Goal: Information Seeking & Learning: Learn about a topic

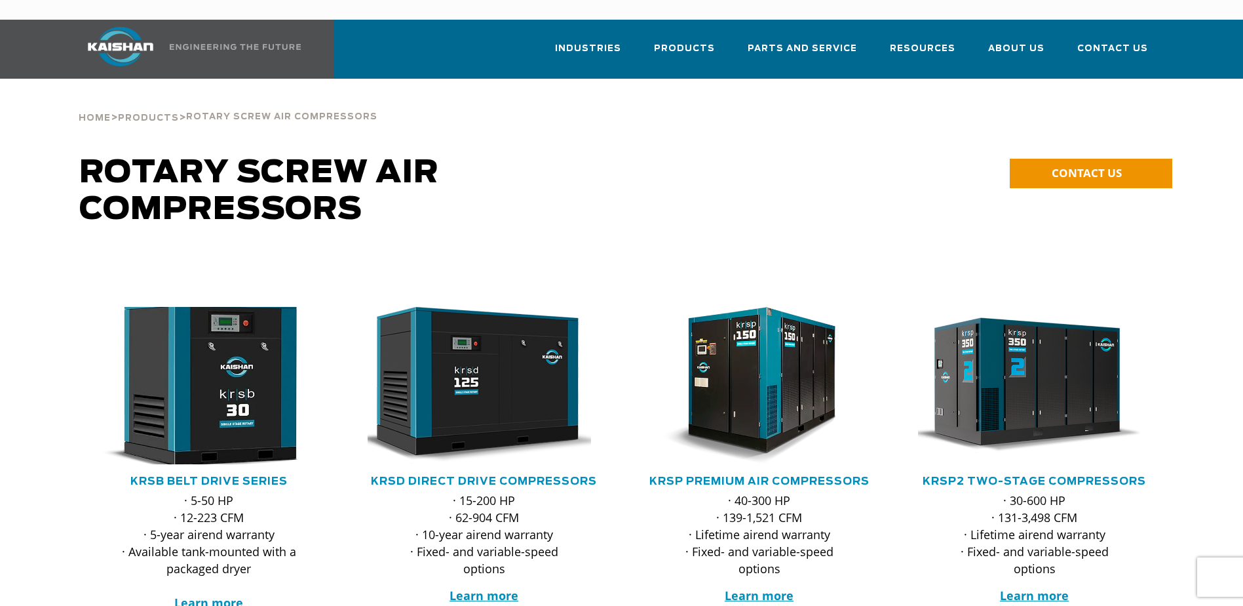
click at [225, 342] on img at bounding box center [199, 385] width 257 height 173
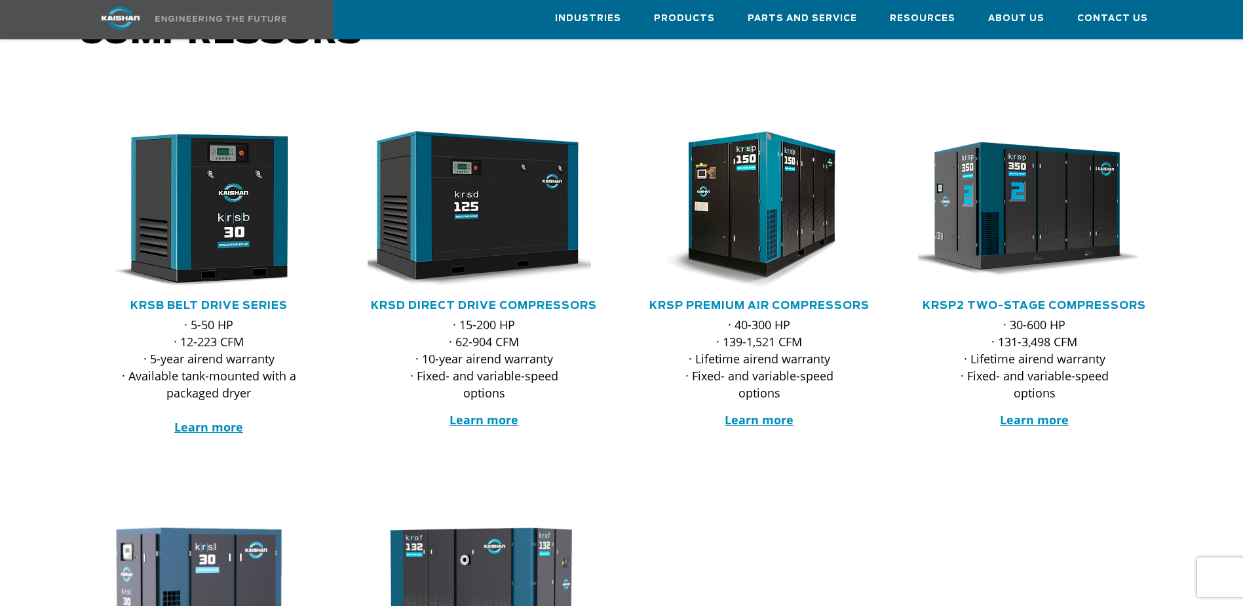
scroll to position [66, 0]
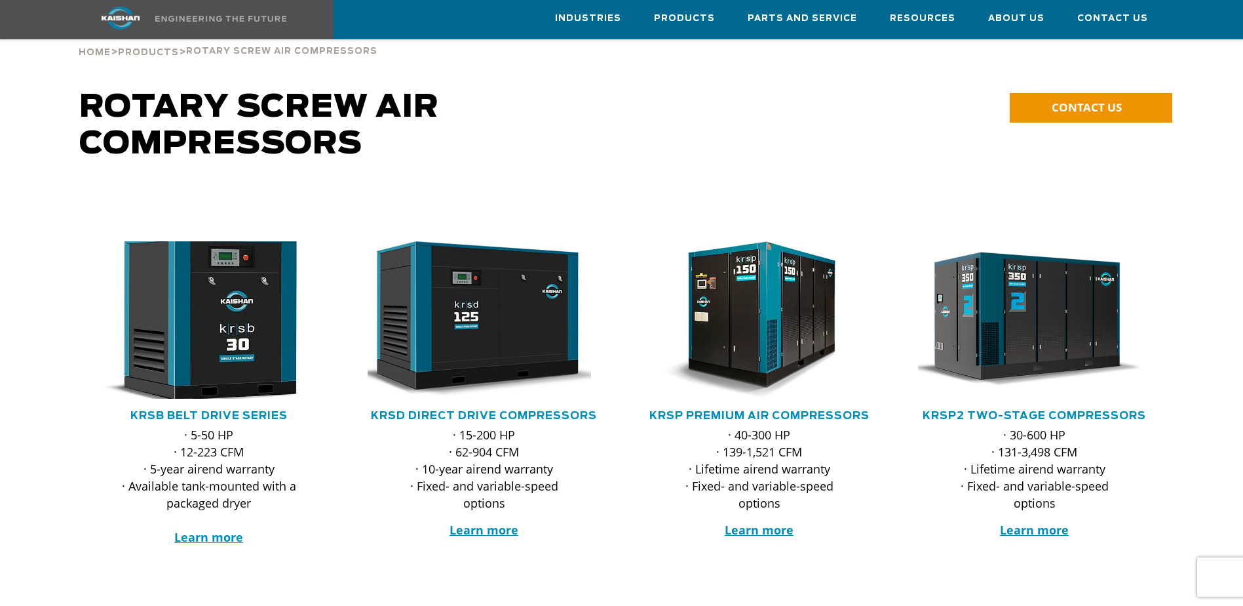
click at [218, 309] on img at bounding box center [199, 319] width 257 height 173
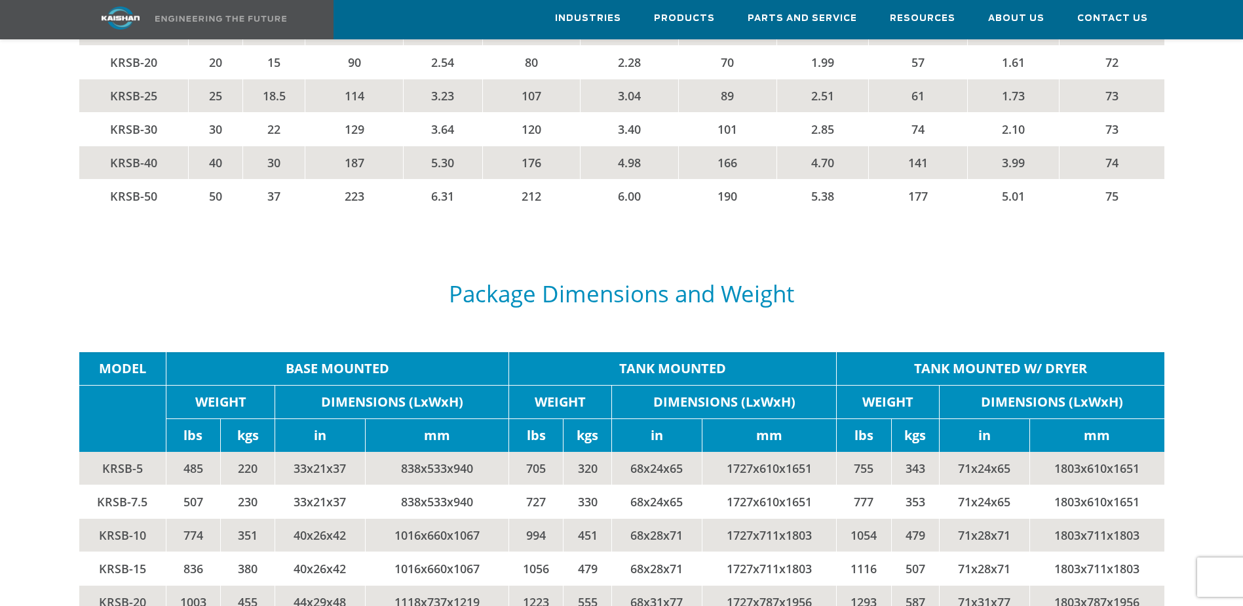
scroll to position [2556, 0]
